Goal: Task Accomplishment & Management: Use online tool/utility

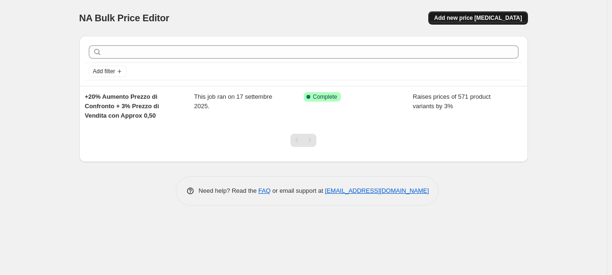
click at [493, 22] on button "Add new price [MEDICAL_DATA]" at bounding box center [477, 17] width 99 height 13
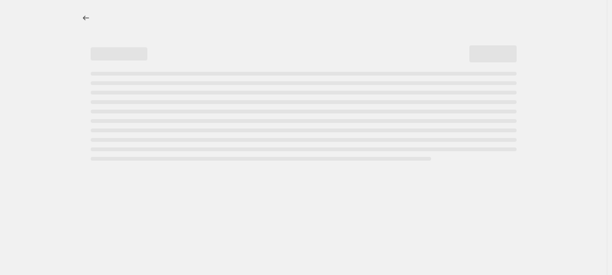
select select "percentage"
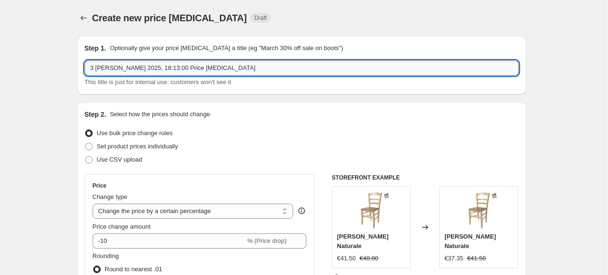
click at [210, 64] on input "3 [PERSON_NAME] 2025, 18:13:00 Price [MEDICAL_DATA]" at bounding box center [302, 67] width 434 height 15
click at [210, 63] on input "3 [PERSON_NAME] 2025, 18:13:00 Price [MEDICAL_DATA]" at bounding box center [302, 67] width 434 height 15
type input "Prezzi .50"
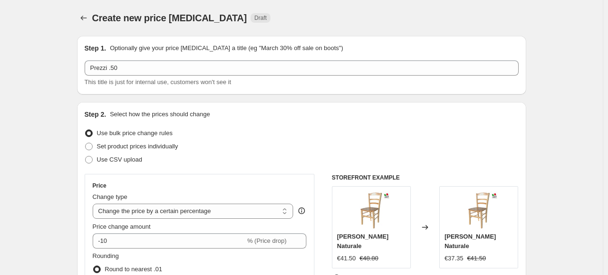
click at [229, 94] on div "Step 1. Optionally give your price [MEDICAL_DATA] a title (eg "March 30% off sa…" at bounding box center [301, 65] width 449 height 59
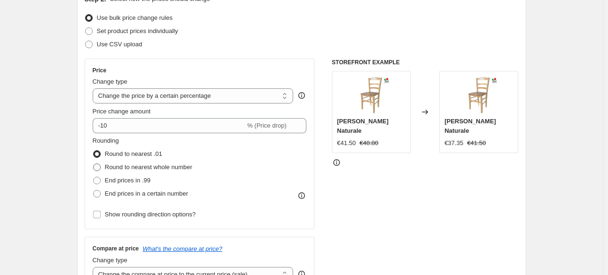
scroll to position [94, 0]
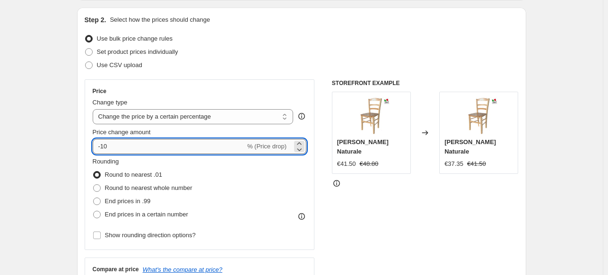
click at [185, 148] on input "-10" at bounding box center [169, 146] width 153 height 15
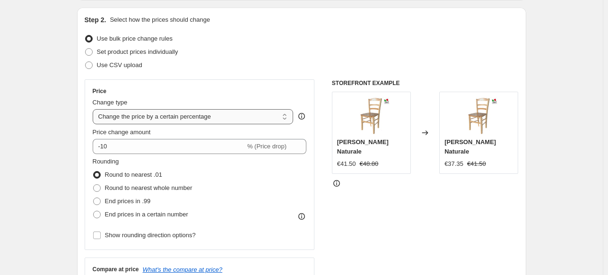
click at [255, 116] on select "Change the price to a certain amount Change the price by a certain amount Chang…" at bounding box center [193, 116] width 201 height 15
click at [94, 109] on select "Change the price to a certain amount Change the price by a certain amount Chang…" at bounding box center [193, 116] width 201 height 15
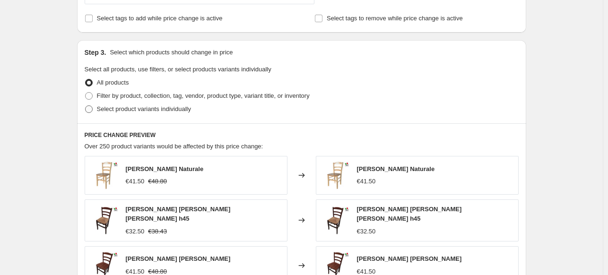
scroll to position [142, 0]
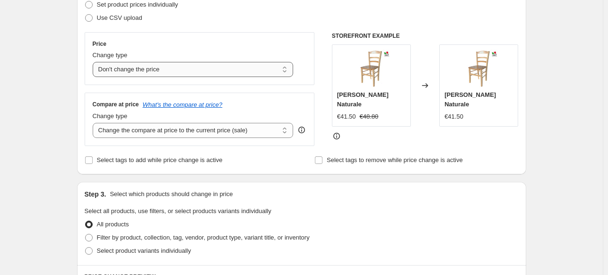
click at [196, 71] on select "Change the price to a certain amount Change the price by a certain amount Chang…" at bounding box center [193, 69] width 201 height 15
click at [94, 62] on select "Change the price to a certain amount Change the price by a certain amount Chang…" at bounding box center [193, 69] width 201 height 15
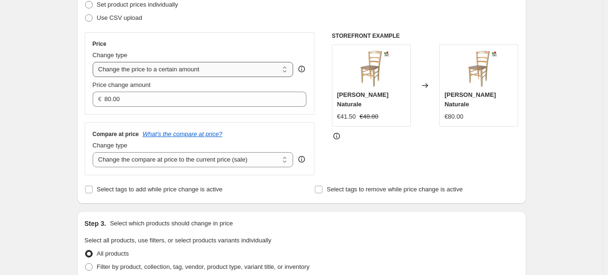
click at [196, 76] on select "Change the price to a certain amount Change the price by a certain amount Chang…" at bounding box center [193, 69] width 201 height 15
select select "by"
click at [94, 62] on select "Change the price to a certain amount Change the price by a certain amount Chang…" at bounding box center [193, 69] width 201 height 15
type input "-10.00"
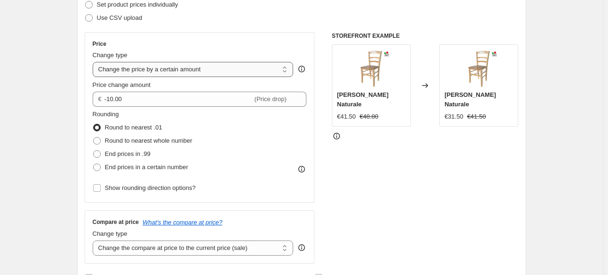
click at [183, 69] on select "Change the price to a certain amount Change the price by a certain amount Chang…" at bounding box center [193, 69] width 201 height 15
click at [94, 62] on select "Change the price to a certain amount Change the price by a certain amount Chang…" at bounding box center [193, 69] width 201 height 15
click at [224, 75] on select "Change the price to a certain amount Change the price by a certain amount Chang…" at bounding box center [193, 69] width 201 height 15
select select "to"
click at [94, 62] on select "Change the price to a certain amount Change the price by a certain amount Chang…" at bounding box center [193, 69] width 201 height 15
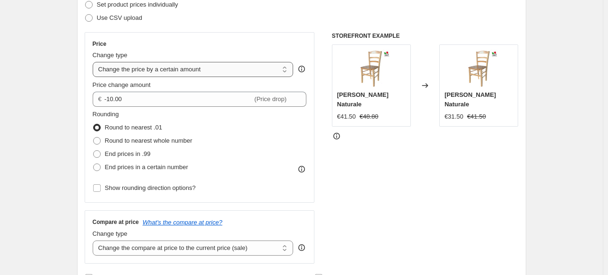
type input "80.00"
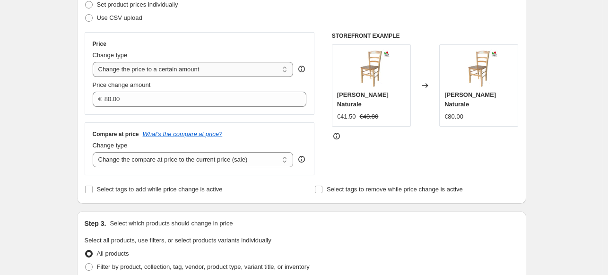
click at [209, 70] on select "Change the price to a certain amount Change the price by a certain amount Chang…" at bounding box center [193, 69] width 201 height 15
click at [94, 62] on select "Change the price to a certain amount Change the price by a certain amount Chang…" at bounding box center [193, 69] width 201 height 15
click at [168, 77] on select "Change the price to a certain amount Change the price by a certain amount Chang…" at bounding box center [193, 69] width 201 height 15
select select "by"
click at [94, 62] on select "Change the price to a certain amount Change the price by a certain amount Chang…" at bounding box center [193, 69] width 201 height 15
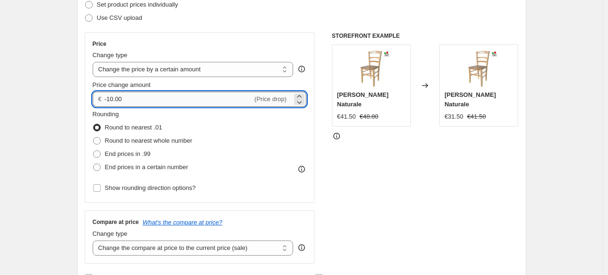
click at [166, 98] on input "-10.00" at bounding box center [178, 99] width 148 height 15
type input "-1"
type input "0.00"
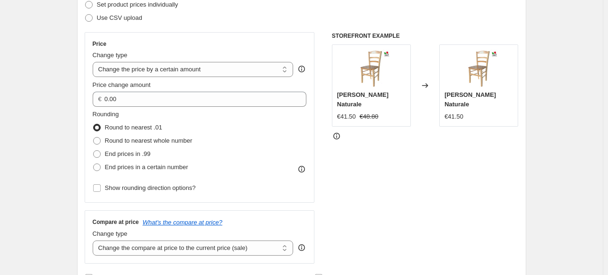
click at [232, 28] on div "Step 2. Select how the prices should change Use bulk price change rules Set pro…" at bounding box center [302, 126] width 434 height 317
click at [172, 134] on label "Round to nearest whole number" at bounding box center [143, 140] width 100 height 13
click at [94, 137] on input "Round to nearest whole number" at bounding box center [93, 137] width 0 height 0
radio input "true"
click at [156, 126] on span "Round to nearest .01" at bounding box center [133, 127] width 57 height 7
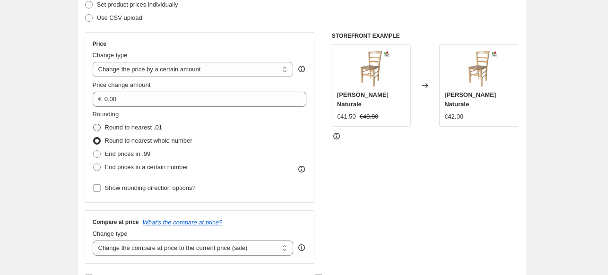
click at [94, 124] on input "Round to nearest .01" at bounding box center [93, 124] width 0 height 0
radio input "true"
click at [140, 167] on span "End prices in a certain number" at bounding box center [146, 166] width 83 height 7
click at [94, 164] on input "End prices in a certain number" at bounding box center [93, 163] width 0 height 0
radio input "true"
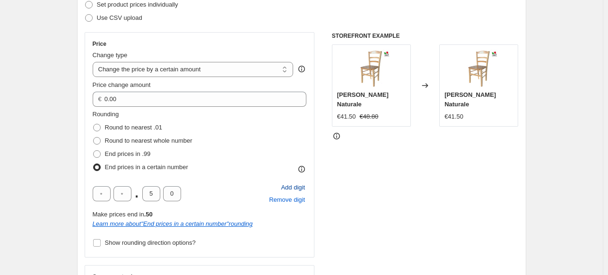
click at [302, 188] on span "Add digit" at bounding box center [293, 187] width 24 height 9
click at [295, 199] on span "Remove digit" at bounding box center [287, 199] width 36 height 9
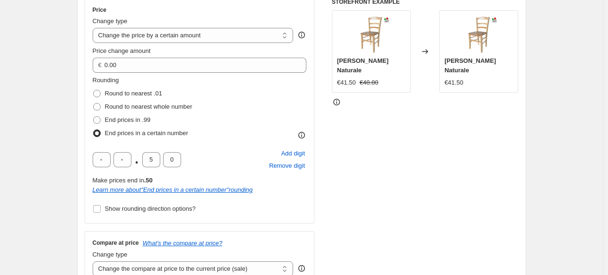
scroll to position [189, 0]
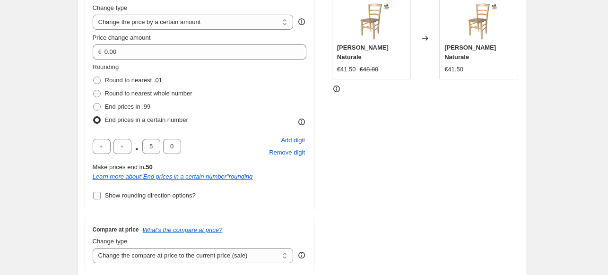
click at [167, 195] on span "Show rounding direction options?" at bounding box center [150, 195] width 91 height 7
click at [101, 195] on input "Show rounding direction options?" at bounding box center [97, 196] width 8 height 8
checkbox input "true"
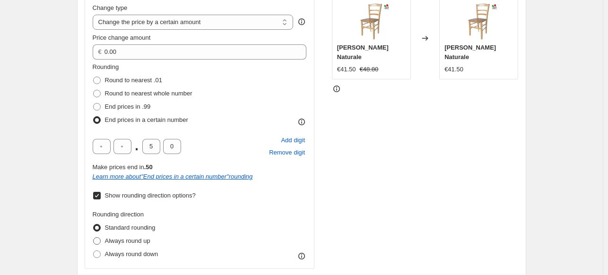
click at [143, 239] on span "Always round up" at bounding box center [127, 240] width 45 height 7
click at [94, 238] on input "Always round up" at bounding box center [93, 237] width 0 height 0
radio input "true"
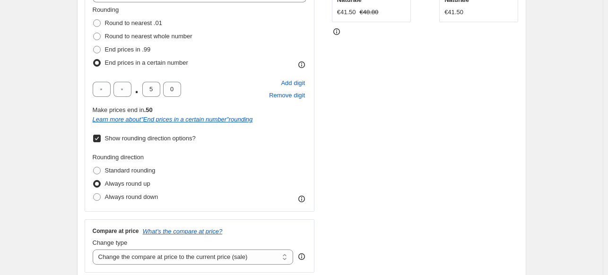
scroll to position [283, 0]
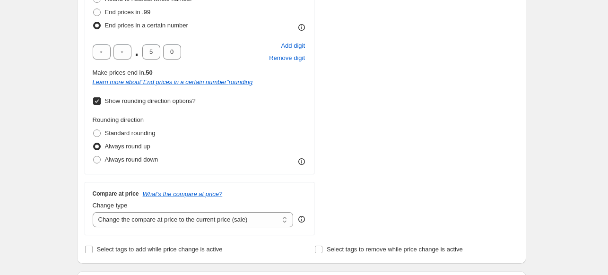
click at [302, 165] on icon at bounding box center [301, 161] width 9 height 9
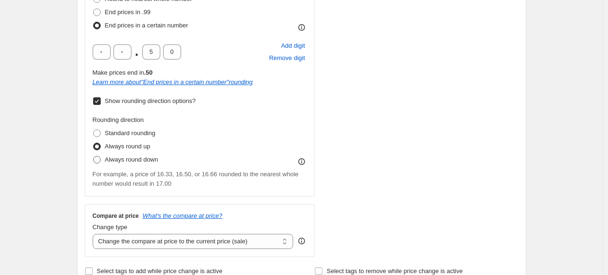
click at [119, 165] on label "Always round down" at bounding box center [126, 159] width 66 height 13
click at [94, 156] on input "Always round down" at bounding box center [93, 156] width 0 height 0
radio input "true"
click at [126, 143] on span "Always round up" at bounding box center [127, 146] width 45 height 7
click at [94, 143] on input "Always round up" at bounding box center [93, 143] width 0 height 0
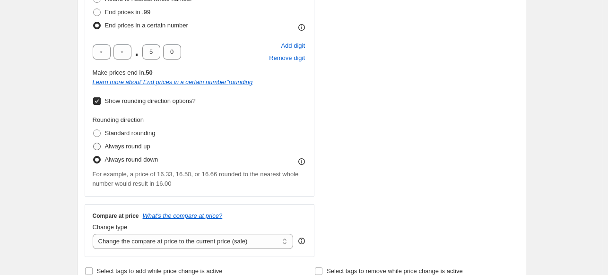
radio input "true"
click at [128, 134] on span "Standard rounding" at bounding box center [130, 132] width 51 height 7
click at [94, 130] on input "Standard rounding" at bounding box center [93, 129] width 0 height 0
radio input "true"
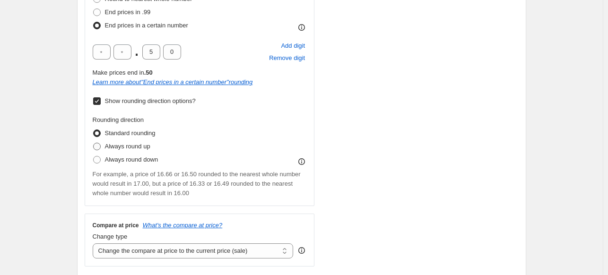
click at [138, 149] on span "Always round up" at bounding box center [127, 146] width 45 height 7
click at [94, 143] on input "Always round up" at bounding box center [93, 143] width 0 height 0
radio input "true"
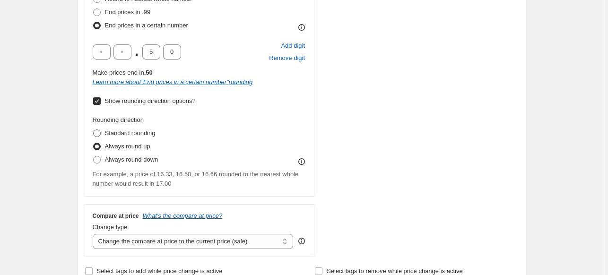
click at [139, 130] on span "Standard rounding" at bounding box center [130, 132] width 51 height 7
click at [94, 130] on input "Standard rounding" at bounding box center [93, 129] width 0 height 0
radio input "true"
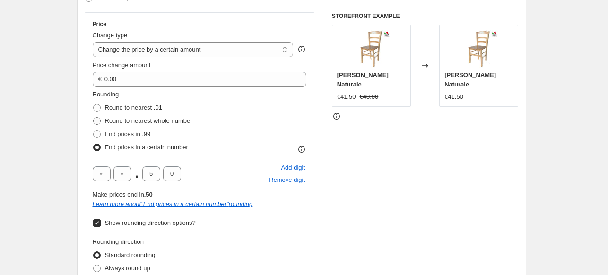
scroll to position [142, 0]
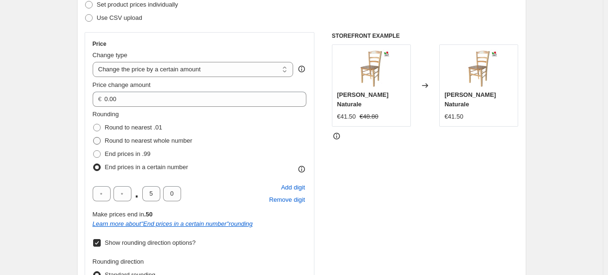
click at [153, 145] on span "Round to nearest whole number" at bounding box center [148, 140] width 87 height 9
click at [94, 137] on input "Round to nearest whole number" at bounding box center [93, 137] width 0 height 0
radio input "true"
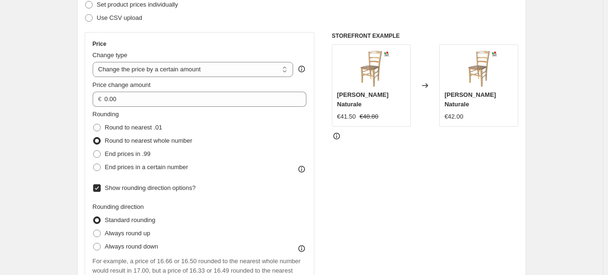
click at [121, 188] on span "Show rounding direction options?" at bounding box center [150, 187] width 91 height 7
click at [101, 188] on input "Show rounding direction options?" at bounding box center [97, 188] width 8 height 8
checkbox input "false"
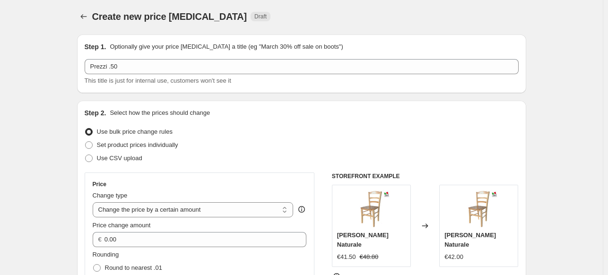
scroll to position [0, 0]
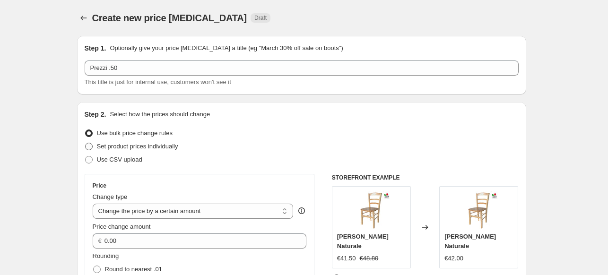
click at [159, 147] on span "Set product prices individually" at bounding box center [137, 146] width 81 height 7
click at [86, 143] on input "Set product prices individually" at bounding box center [85, 143] width 0 height 0
radio input "true"
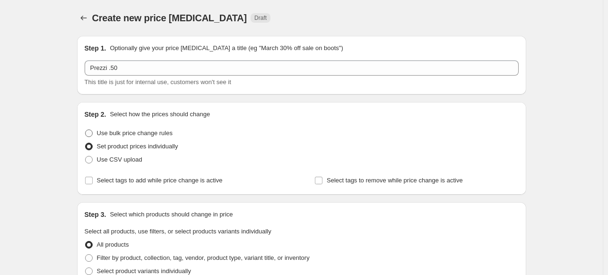
click at [152, 132] on span "Use bulk price change rules" at bounding box center [135, 132] width 76 height 7
click at [86, 130] on input "Use bulk price change rules" at bounding box center [85, 129] width 0 height 0
radio input "true"
select select "by"
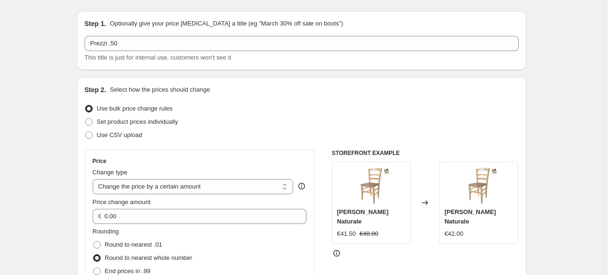
scroll to position [47, 0]
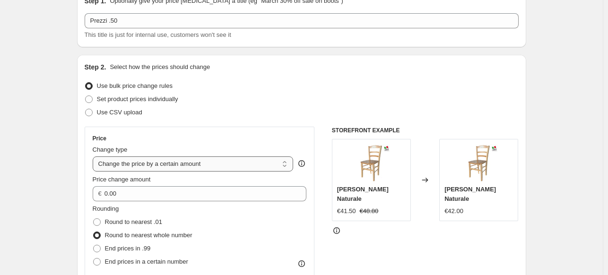
click at [242, 156] on select "Change the price to a certain amount Change the price by a certain amount Chang…" at bounding box center [193, 163] width 201 height 15
click at [422, 86] on div "Use bulk price change rules" at bounding box center [302, 85] width 434 height 13
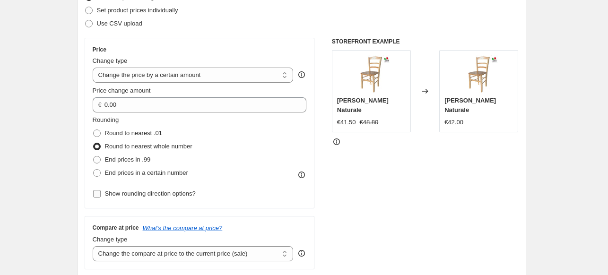
scroll to position [142, 0]
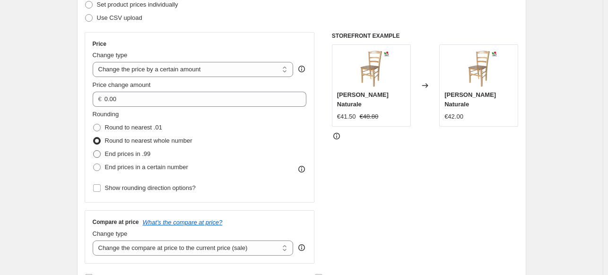
click at [147, 154] on span "End prices in .99" at bounding box center [128, 153] width 46 height 7
click at [94, 151] on input "End prices in .99" at bounding box center [93, 150] width 0 height 0
radio input "true"
click at [168, 170] on span "End prices in a certain number" at bounding box center [146, 166] width 83 height 7
click at [94, 164] on input "End prices in a certain number" at bounding box center [93, 163] width 0 height 0
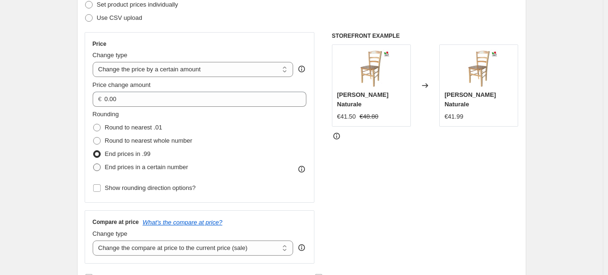
radio input "true"
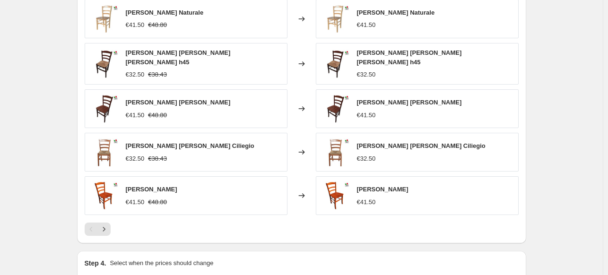
scroll to position [614, 0]
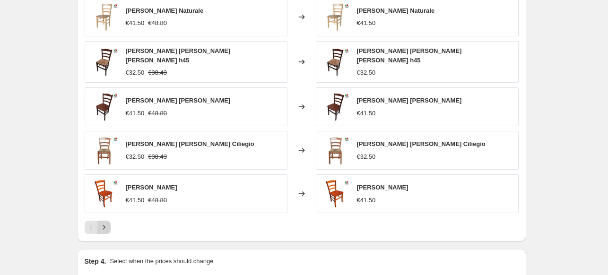
click at [104, 223] on icon "Next" at bounding box center [103, 227] width 9 height 9
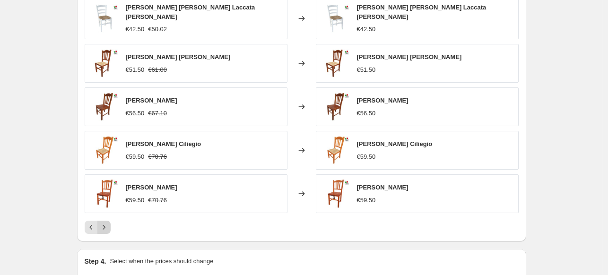
click at [104, 223] on icon "Next" at bounding box center [103, 227] width 9 height 9
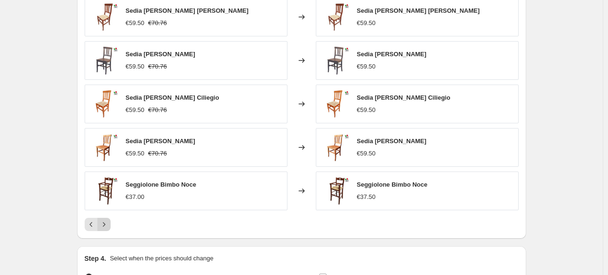
click at [104, 223] on icon "Next" at bounding box center [103, 224] width 9 height 9
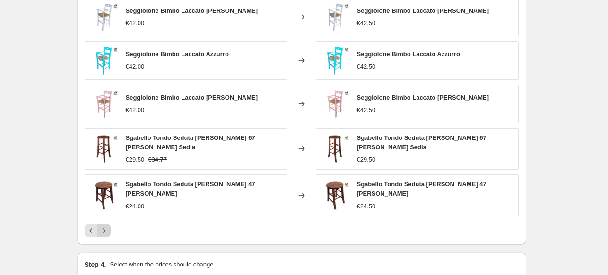
click at [106, 226] on icon "Next" at bounding box center [103, 230] width 9 height 9
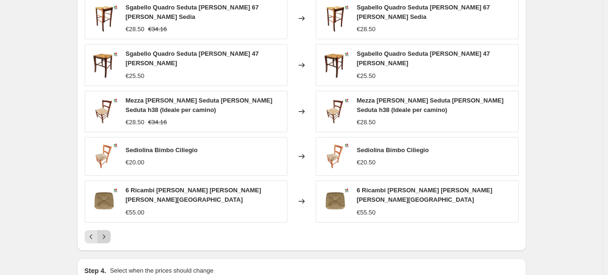
click at [106, 230] on button "Next" at bounding box center [103, 236] width 13 height 13
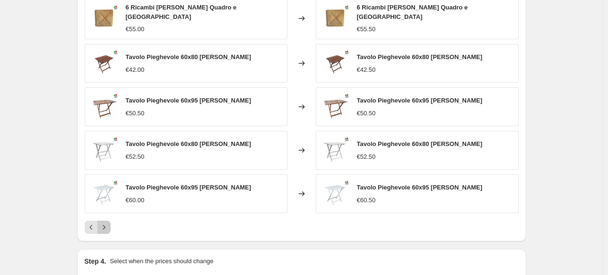
click at [106, 225] on icon "Next" at bounding box center [103, 227] width 9 height 9
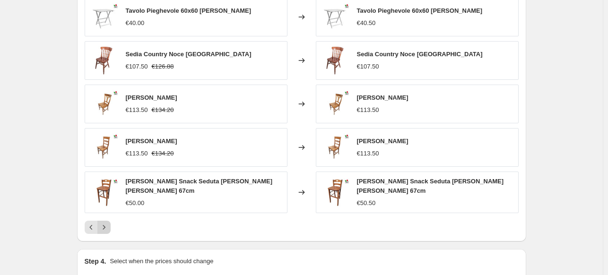
click at [106, 225] on icon "Next" at bounding box center [103, 227] width 9 height 9
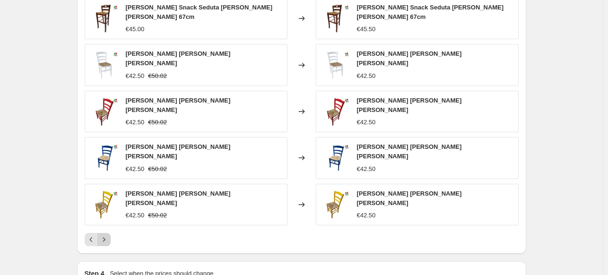
click at [106, 235] on icon "Next" at bounding box center [103, 239] width 9 height 9
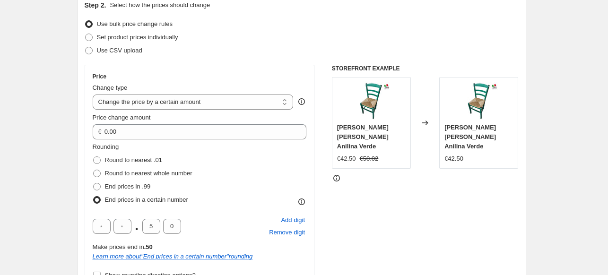
scroll to position [156, 0]
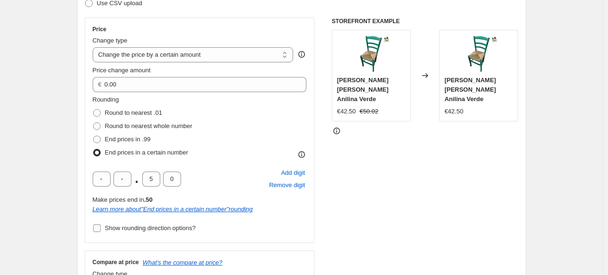
click at [147, 231] on span "Show rounding direction options?" at bounding box center [150, 227] width 91 height 7
click at [101, 231] on input "Show rounding direction options?" at bounding box center [97, 228] width 8 height 8
checkbox input "true"
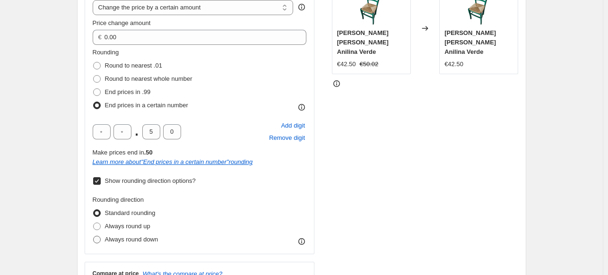
click at [134, 240] on span "Always round down" at bounding box center [131, 239] width 53 height 7
click at [94, 236] on input "Always round down" at bounding box center [93, 236] width 0 height 0
radio input "true"
click at [305, 239] on icon at bounding box center [301, 241] width 7 height 7
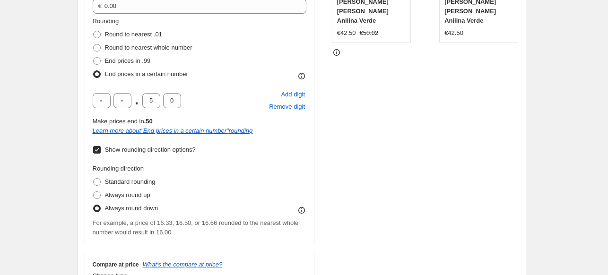
scroll to position [251, 0]
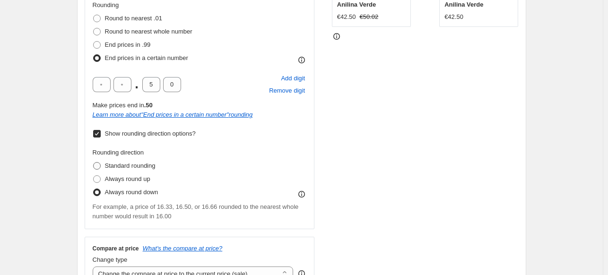
click at [140, 164] on span "Standard rounding" at bounding box center [130, 165] width 51 height 7
click at [94, 163] on input "Standard rounding" at bounding box center [93, 162] width 0 height 0
radio input "true"
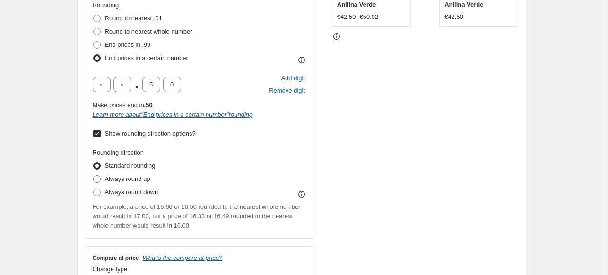
click at [139, 182] on span "Always round up" at bounding box center [127, 178] width 45 height 7
click at [94, 176] on input "Always round up" at bounding box center [93, 175] width 0 height 0
radio input "true"
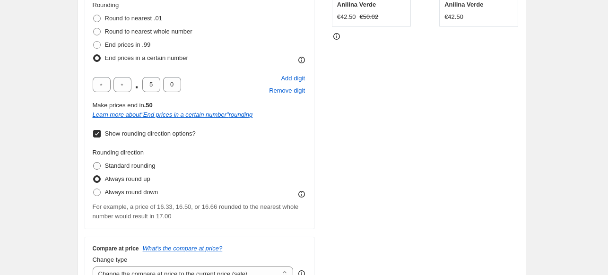
click at [142, 166] on span "Standard rounding" at bounding box center [130, 165] width 51 height 7
click at [94, 163] on input "Standard rounding" at bounding box center [93, 162] width 0 height 0
radio input "true"
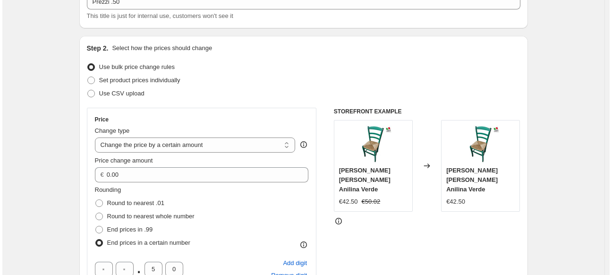
scroll to position [0, 0]
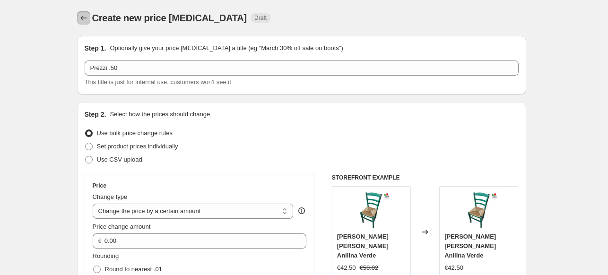
click at [88, 20] on icon "Price change jobs" at bounding box center [83, 17] width 9 height 9
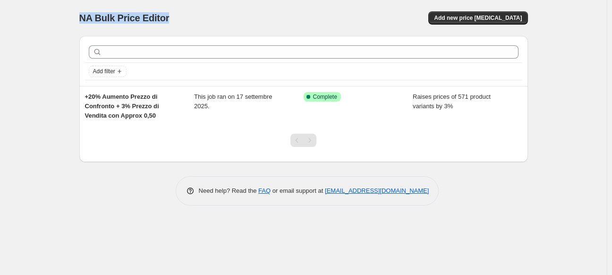
drag, startPoint x: 81, startPoint y: 15, endPoint x: 174, endPoint y: 18, distance: 93.1
click at [174, 18] on div "NA Bulk Price Editor" at bounding box center [187, 17] width 216 height 13
click at [165, 239] on div "NA Bulk Price Editor. This page is ready NA Bulk Price Editor Add new price [ME…" at bounding box center [303, 137] width 607 height 275
